Goal: Task Accomplishment & Management: Complete application form

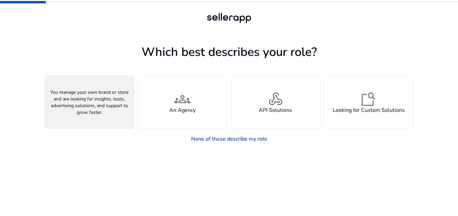
click at [97, 107] on h4 "A Seller" at bounding box center [89, 110] width 20 height 6
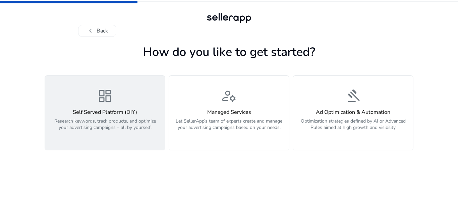
click at [99, 119] on p "Research keywords, track products, and optimize your advertising campaigns – al…" at bounding box center [105, 128] width 112 height 20
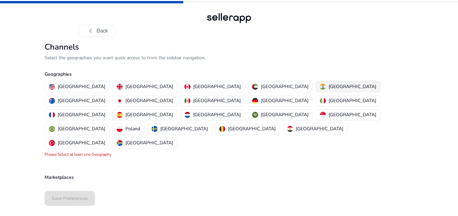
click at [329, 88] on p "[GEOGRAPHIC_DATA]" at bounding box center [353, 86] width 48 height 7
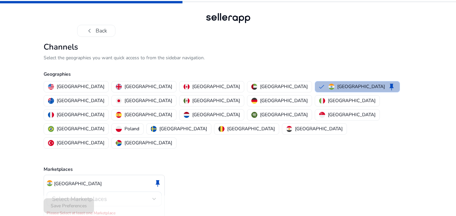
click at [100, 195] on span "Select Marketplaces" at bounding box center [79, 199] width 55 height 8
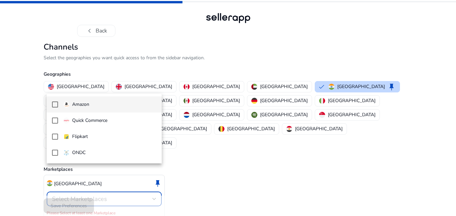
click at [57, 104] on mat-pseudo-checkbox at bounding box center [55, 105] width 6 height 6
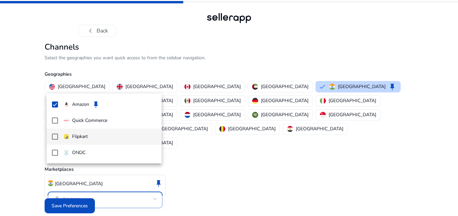
click at [53, 137] on mat-pseudo-checkbox at bounding box center [55, 137] width 6 height 6
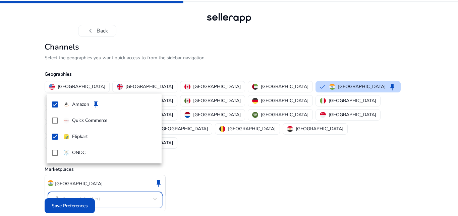
click at [79, 202] on div at bounding box center [229, 108] width 458 height 216
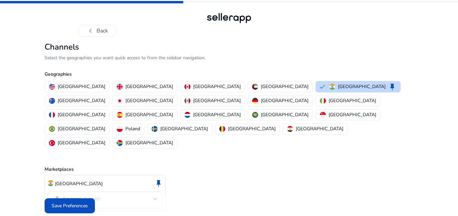
click at [79, 203] on span "Save Preferences" at bounding box center [70, 206] width 36 height 7
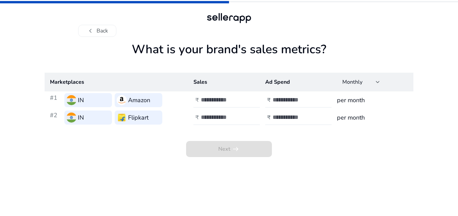
click at [89, 100] on div "IN" at bounding box center [88, 100] width 48 height 14
click at [244, 98] on input "*" at bounding box center [223, 99] width 45 height 7
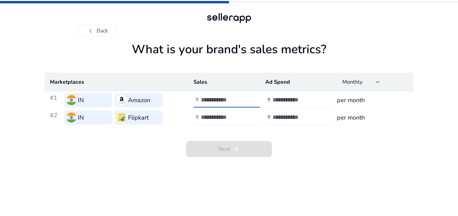
click at [244, 98] on input "*" at bounding box center [223, 99] width 45 height 7
click at [243, 98] on input "*" at bounding box center [223, 99] width 45 height 7
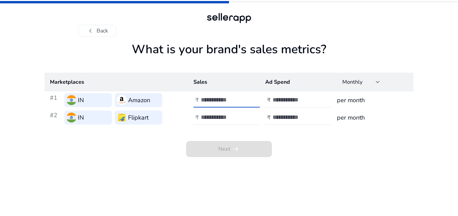
click at [243, 98] on input "**" at bounding box center [223, 99] width 45 height 7
type input "**"
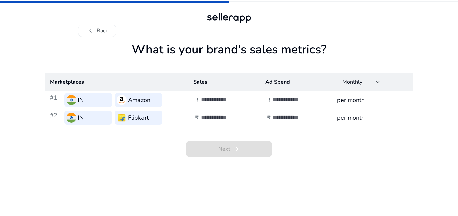
click at [243, 98] on input "**" at bounding box center [223, 99] width 45 height 7
click at [276, 98] on input "number" at bounding box center [295, 99] width 45 height 7
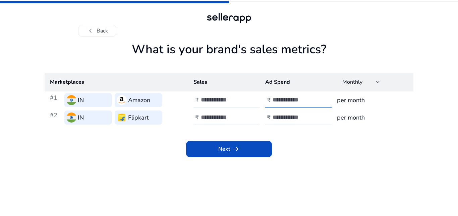
click at [318, 97] on input "*" at bounding box center [295, 99] width 45 height 7
click at [317, 97] on input "*" at bounding box center [295, 99] width 45 height 7
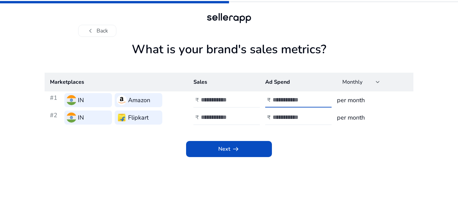
click at [317, 97] on input "*" at bounding box center [295, 99] width 45 height 7
click at [315, 98] on input "**" at bounding box center [295, 99] width 45 height 7
drag, startPoint x: 289, startPoint y: 97, endPoint x: 266, endPoint y: 99, distance: 23.9
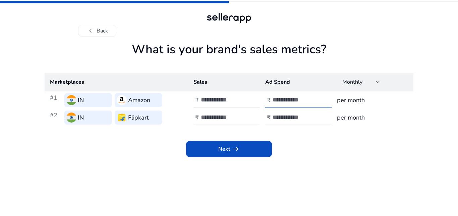
click at [266, 99] on div "₹ **" at bounding box center [299, 100] width 68 height 15
type input "****"
click at [244, 99] on input "**" at bounding box center [223, 99] width 45 height 7
drag, startPoint x: 214, startPoint y: 100, endPoint x: 182, endPoint y: 101, distance: 32.2
click at [182, 101] on tr "#1 IN Amazon ₹ ** ₹ **** per month" at bounding box center [229, 100] width 369 height 17
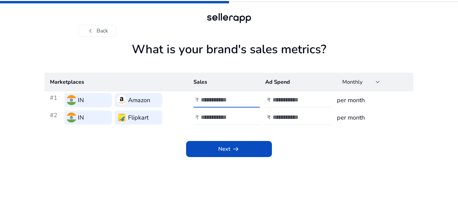
drag, startPoint x: 213, startPoint y: 101, endPoint x: 185, endPoint y: 94, distance: 29.0
click at [185, 94] on tr "#1 IN Amazon ₹ ** ₹ **** per month" at bounding box center [229, 100] width 369 height 17
type input "****"
click at [344, 123] on td "per month" at bounding box center [373, 117] width 82 height 17
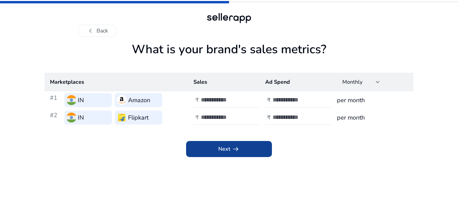
click at [219, 154] on span at bounding box center [229, 149] width 86 height 16
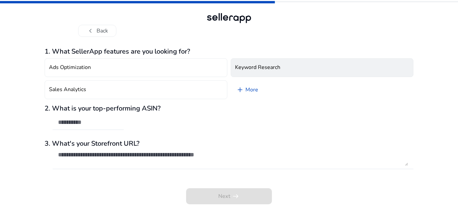
click at [291, 65] on button "Keyword Research" at bounding box center [322, 67] width 183 height 19
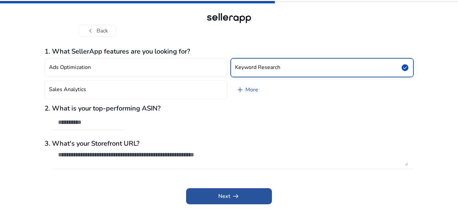
click at [231, 199] on app-icon "arrow_right_alt" at bounding box center [234, 197] width 9 height 8
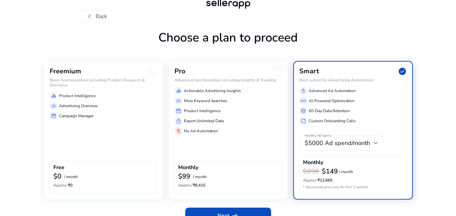
scroll to position [28, 0]
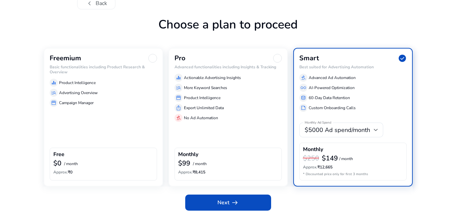
click at [114, 100] on div "storefront Campaign Manager" at bounding box center [103, 103] width 107 height 8
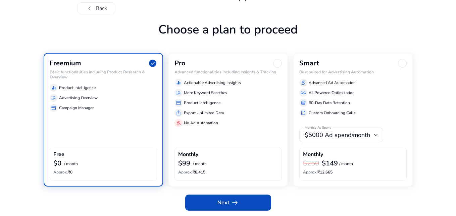
scroll to position [22, 0]
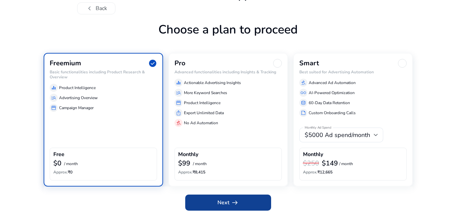
click at [244, 200] on span at bounding box center [228, 203] width 86 height 16
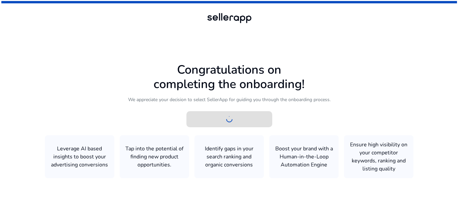
scroll to position [0, 0]
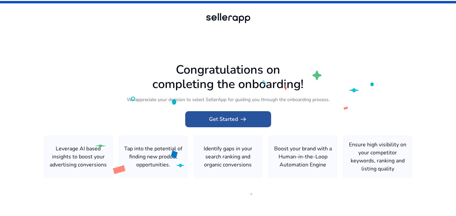
click at [230, 122] on span "Get Started arrow_right_alt" at bounding box center [228, 119] width 38 height 8
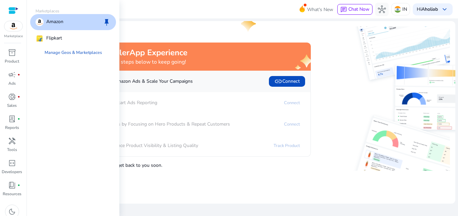
click at [15, 25] on img at bounding box center [13, 26] width 18 height 10
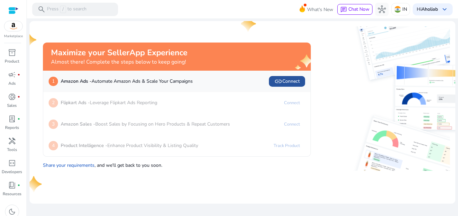
click at [293, 84] on span "link Connect" at bounding box center [286, 81] width 25 height 8
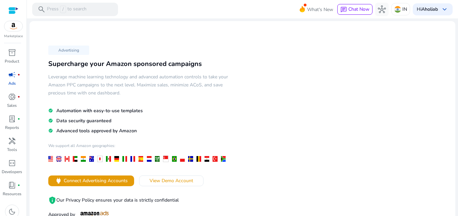
click at [248, 111] on div "Advertising Supercharge your Amazon sponsored campaigns Leverage machine learni…" at bounding box center [242, 139] width 415 height 227
click at [95, 112] on span "Automation with easy-to-use templates" at bounding box center [99, 111] width 87 height 6
drag, startPoint x: 57, startPoint y: 110, endPoint x: 169, endPoint y: 112, distance: 112.1
click at [169, 112] on h5 "check_circle Automation with easy-to-use templates" at bounding box center [138, 110] width 181 height 7
click at [213, 119] on h5 "check_circle Data security guaranteed" at bounding box center [138, 120] width 181 height 7
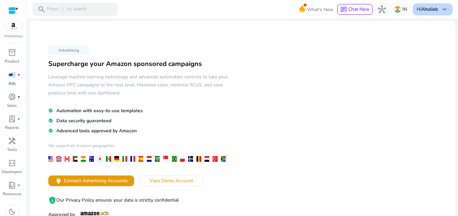
click at [443, 10] on span "keyboard_arrow_down" at bounding box center [445, 9] width 8 height 8
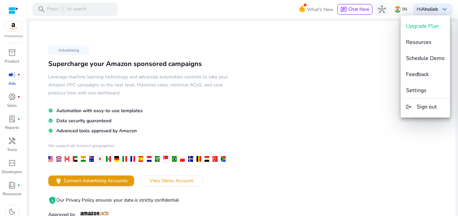
click at [331, 50] on div at bounding box center [229, 108] width 458 height 216
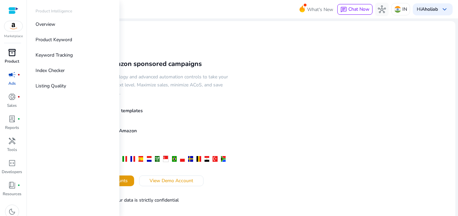
click at [13, 57] on div "inventory_2" at bounding box center [12, 52] width 19 height 11
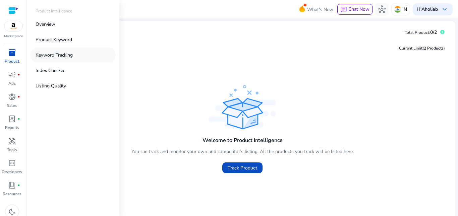
click at [49, 55] on p "Keyword Tracking" at bounding box center [54, 55] width 37 height 7
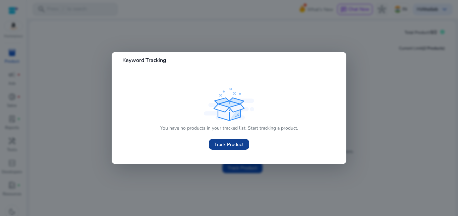
click at [227, 144] on span "Track Product" at bounding box center [229, 144] width 30 height 7
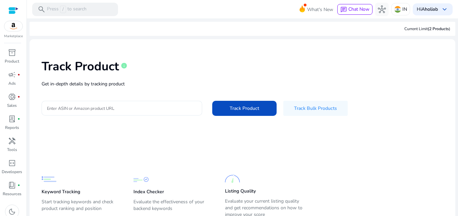
click at [69, 112] on input "Enter ASIN or Amazon product URL" at bounding box center [122, 108] width 150 height 7
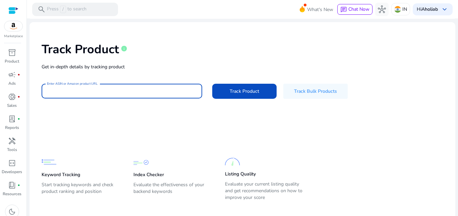
scroll to position [26, 0]
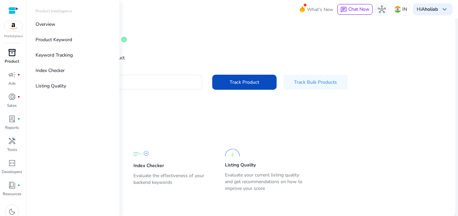
click at [16, 59] on p "Product" at bounding box center [12, 61] width 14 height 6
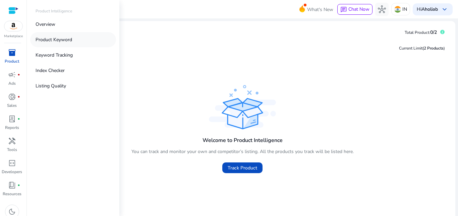
click at [57, 40] on p "Product Keyword" at bounding box center [54, 39] width 37 height 7
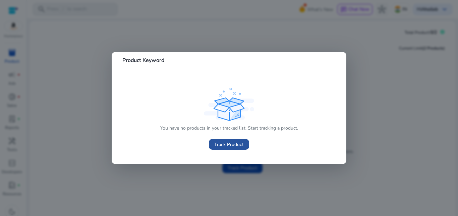
click at [232, 146] on span "Track Product" at bounding box center [229, 144] width 30 height 7
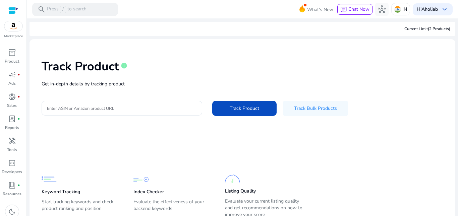
click at [204, 140] on mat-card-content "Track Product info Get in-depth details by tracking product Enter ASIN or Amazo…" at bounding box center [243, 140] width 426 height 203
